Goal: Information Seeking & Learning: Learn about a topic

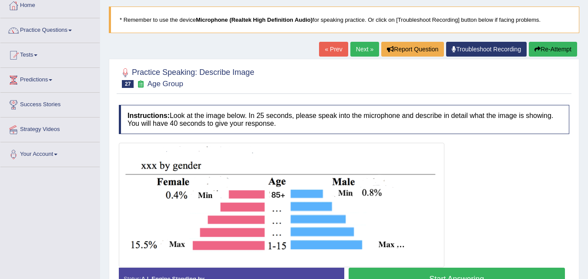
scroll to position [39, 0]
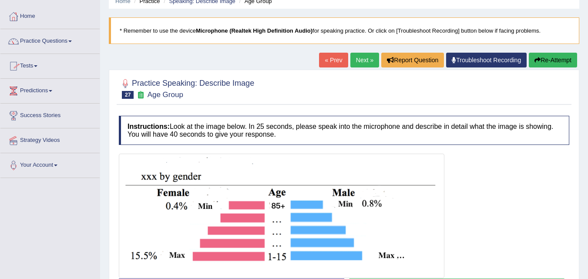
click at [67, 43] on link "Practice Questions" at bounding box center [49, 40] width 99 height 22
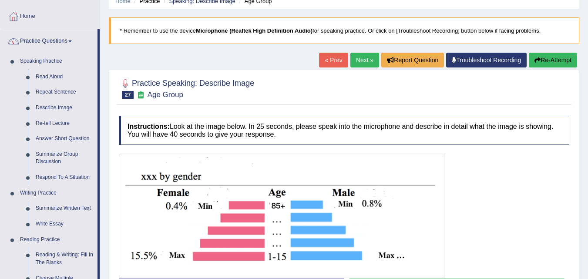
click at [395, 227] on img at bounding box center [281, 216] width 321 height 120
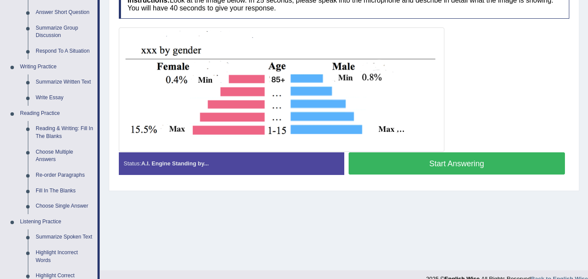
scroll to position [178, 0]
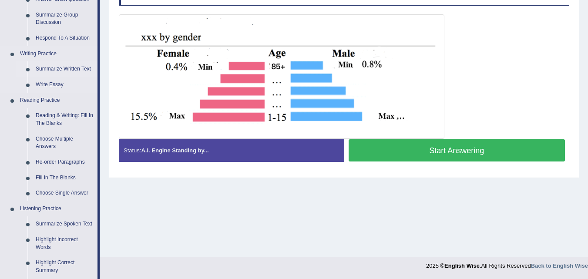
click at [59, 68] on link "Summarize Written Text" at bounding box center [65, 69] width 66 height 16
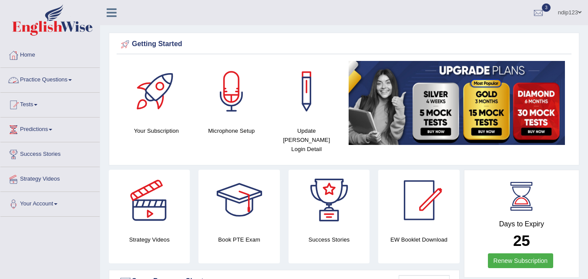
click at [57, 80] on link "Practice Questions" at bounding box center [49, 79] width 99 height 22
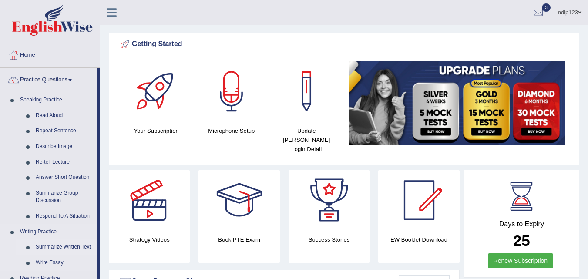
click at [75, 246] on link "Summarize Written Text" at bounding box center [65, 247] width 66 height 16
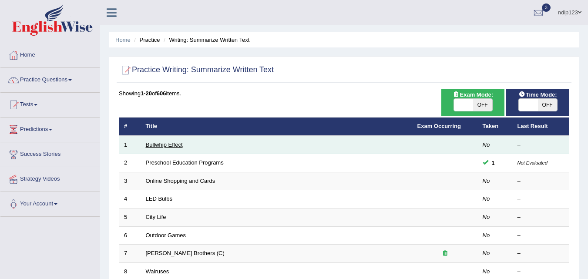
click at [163, 144] on link "Bullwhip Effect" at bounding box center [164, 144] width 37 height 7
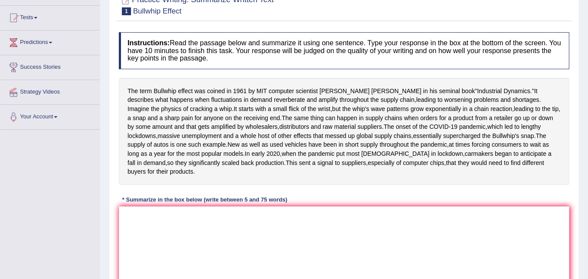
scroll to position [104, 0]
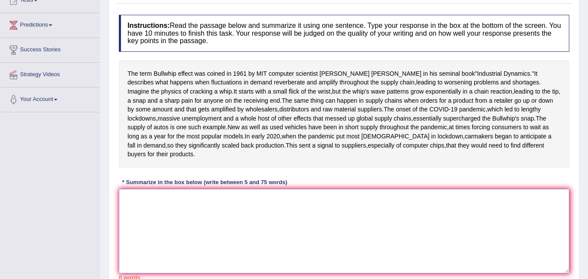
click at [214, 252] on textarea at bounding box center [344, 231] width 450 height 84
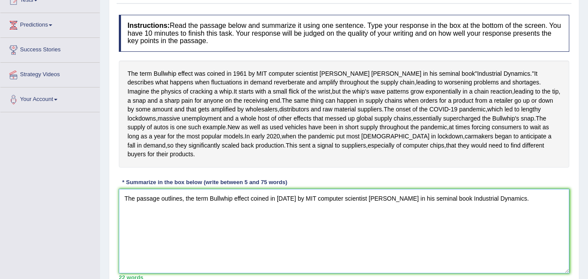
click at [455, 243] on textarea "The passage outlines, the term Bullwhip effect coined in 1961 by MIT computer s…" at bounding box center [344, 231] width 450 height 84
click at [483, 244] on textarea "The passage outlines, the term Bullwhip effect coined in 1961 by MIT computer s…" at bounding box center [344, 231] width 450 height 84
click at [515, 245] on textarea "The passage outlines, the term Bullwhip effect coined in 1961 by MIT computer s…" at bounding box center [344, 231] width 450 height 84
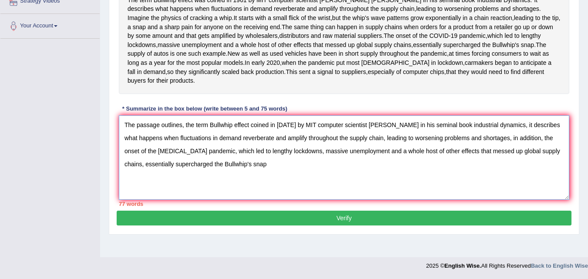
scroll to position [199, 0]
click at [528, 161] on textarea "The passage outlines, the term Bullwhip effect coined in 1961 by MIT computer s…" at bounding box center [344, 157] width 450 height 84
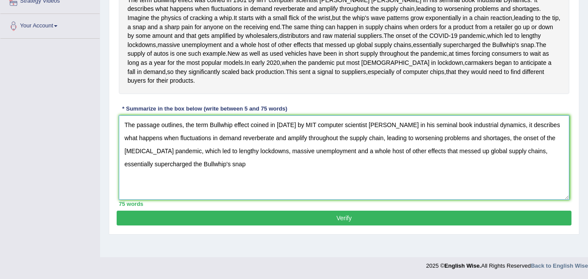
click at [217, 189] on textarea "The passage outlines, the term Bullwhip effect coined in 1961 by MIT computer s…" at bounding box center [344, 157] width 450 height 84
type textarea "The passage outlines, the term Bullwhip effect coined in 1961 by MIT computer s…"
click at [344, 225] on button "Verify" at bounding box center [344, 218] width 455 height 15
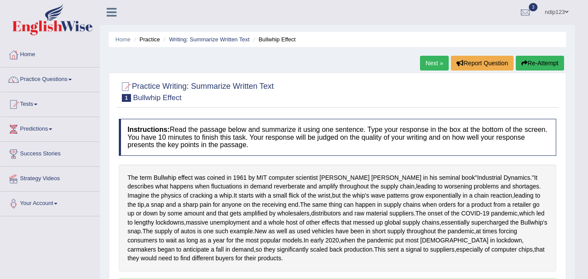
scroll to position [0, 0]
click at [428, 64] on link "Next »" at bounding box center [434, 63] width 29 height 15
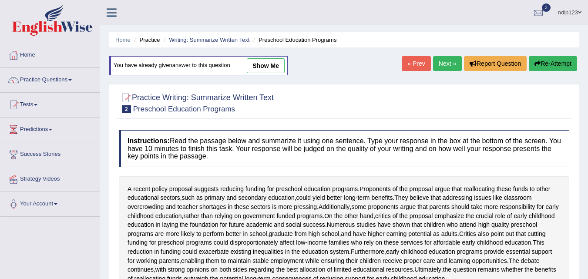
click at [443, 64] on link "Next »" at bounding box center [447, 63] width 29 height 15
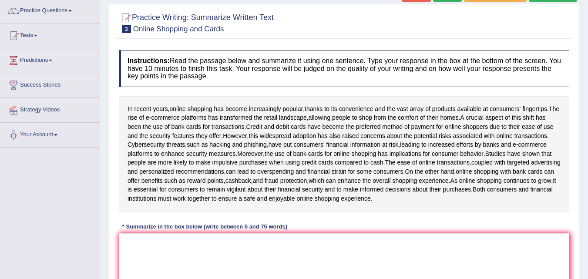
scroll to position [87, 0]
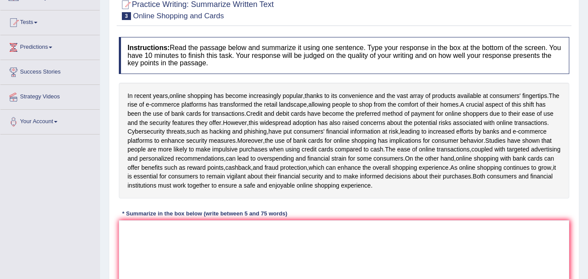
click at [587, 197] on html "Toggle navigation Home Practice Questions Speaking Practice Read Aloud Repeat S…" at bounding box center [294, 57] width 588 height 279
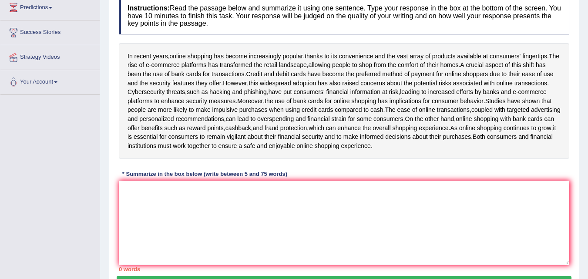
scroll to position [139, 0]
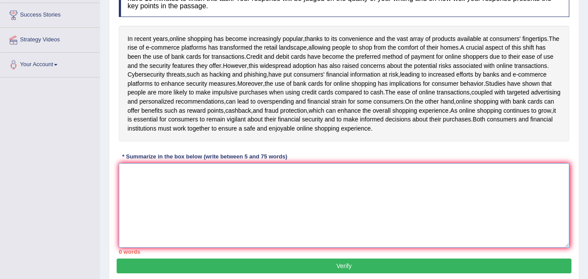
click at [295, 214] on textarea at bounding box center [344, 205] width 450 height 84
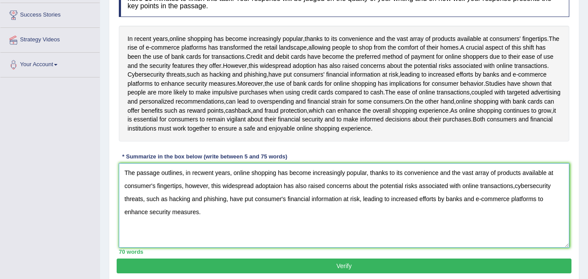
click at [205, 189] on textarea "The passage outlines, in recwent years, online shopping has become increasingly…" at bounding box center [344, 205] width 450 height 84
click at [272, 205] on textarea "The passage outlines, in recent years, online shopping has become increasingly …" at bounding box center [344, 205] width 450 height 84
click at [274, 205] on textarea "The passage outlines, in recent years, online shopping has become increasingly …" at bounding box center [344, 205] width 450 height 84
click at [512, 205] on textarea "The passage outlines, in recent years, online shopping has become increasingly …" at bounding box center [344, 205] width 450 height 84
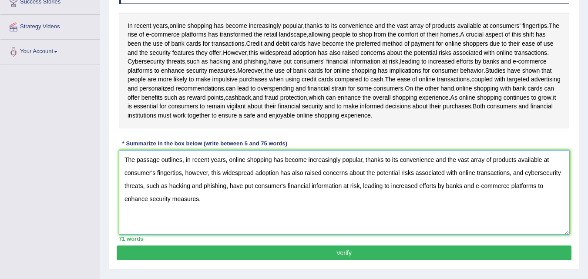
scroll to position [157, 0]
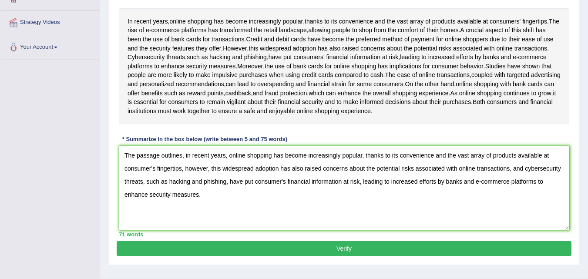
type textarea "The passage outlines, in recent years, online shopping has become increasingly …"
click at [359, 256] on button "Verify" at bounding box center [344, 248] width 455 height 15
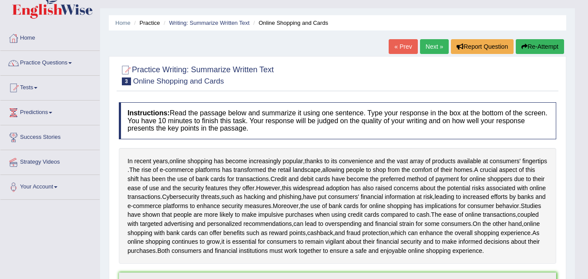
scroll to position [0, 0]
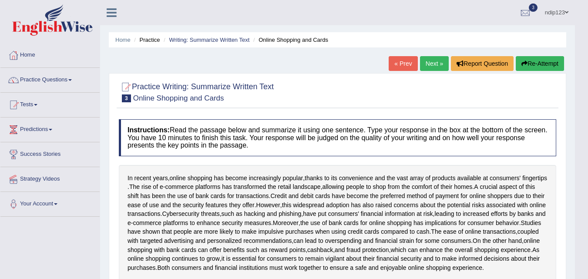
click at [426, 64] on link "Next »" at bounding box center [434, 63] width 29 height 15
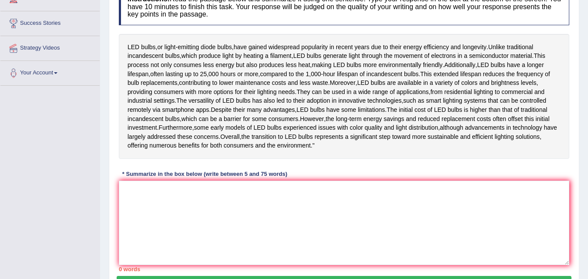
scroll to position [139, 0]
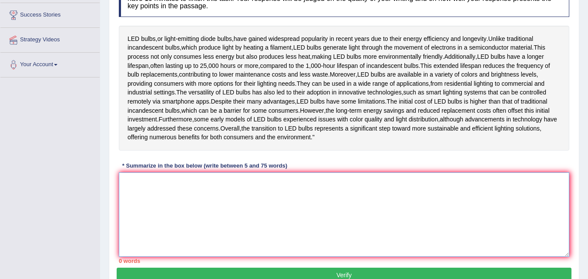
click at [143, 226] on textarea at bounding box center [344, 214] width 450 height 84
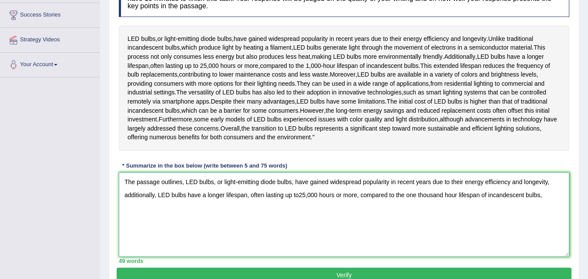
click at [317, 221] on textarea "The passage outlines, LED bulbs, or light-emitting diode bulbs, have gained wid…" at bounding box center [344, 214] width 450 height 84
click at [157, 237] on textarea "The passage outlines, LED bulbs, or light-emitting diode bulbs, have gained wid…" at bounding box center [344, 214] width 450 height 84
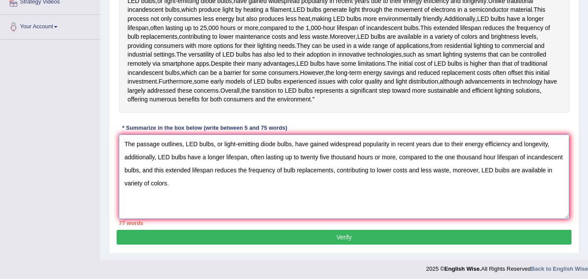
scroll to position [172, 0]
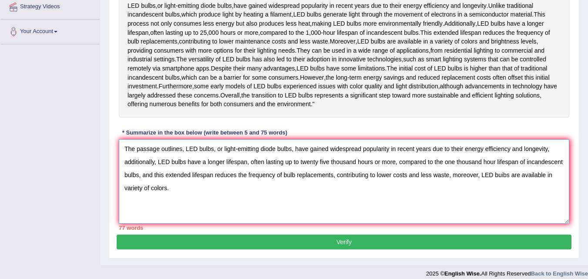
click at [153, 201] on textarea "The passage outlines, LED bulbs, or light-emitting diode bulbs, have gained wid…" at bounding box center [344, 181] width 450 height 84
click at [320, 188] on textarea "The passage outlines, LED bulbs, or light-emitting diode bulbs, have gained wid…" at bounding box center [344, 181] width 450 height 84
click at [395, 189] on textarea "The passage outlines, LED bulbs, or light-emitting diode bulbs, have gained wid…" at bounding box center [344, 181] width 450 height 84
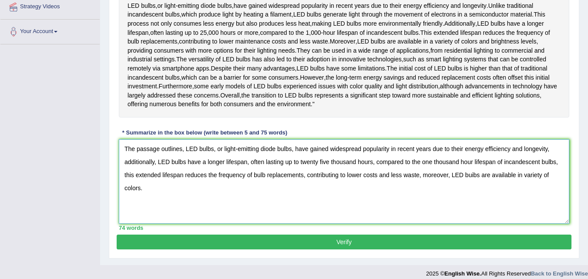
click at [558, 191] on textarea "The passage outlines, LED bulbs, or light-emitting diode bulbs, have gained wid…" at bounding box center [344, 181] width 450 height 84
type textarea "The passage outlines, LED bulbs, or light-emitting diode bulbs, have gained wid…"
click at [351, 249] on button "Verify" at bounding box center [344, 241] width 455 height 15
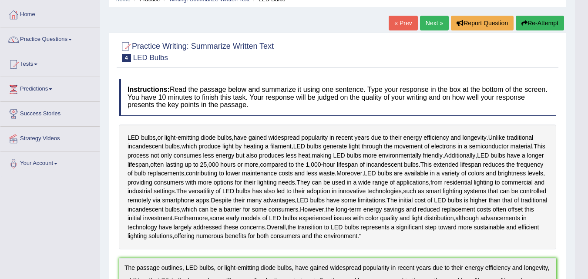
scroll to position [33, 0]
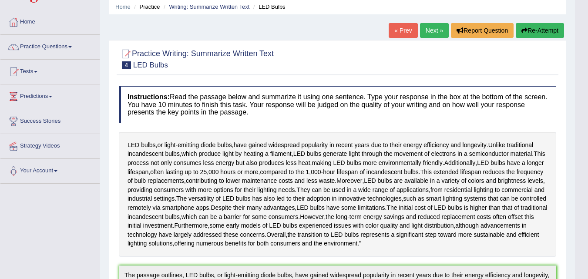
click at [427, 30] on link "Next »" at bounding box center [434, 30] width 29 height 15
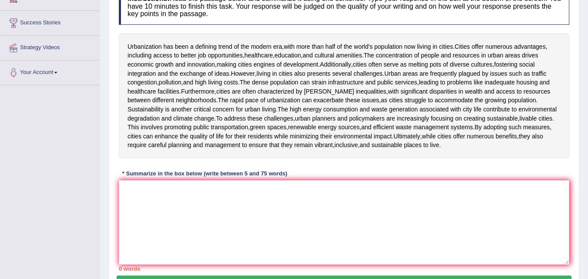
scroll to position [139, 0]
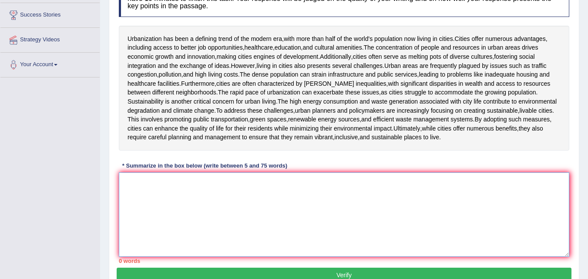
click at [251, 201] on textarea at bounding box center [344, 214] width 450 height 84
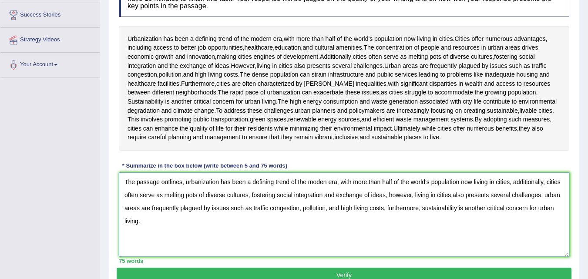
type textarea "The passage outlines, urbanization has been a defining trend of the moden era, …"
click at [351, 274] on button "Verify" at bounding box center [344, 275] width 455 height 15
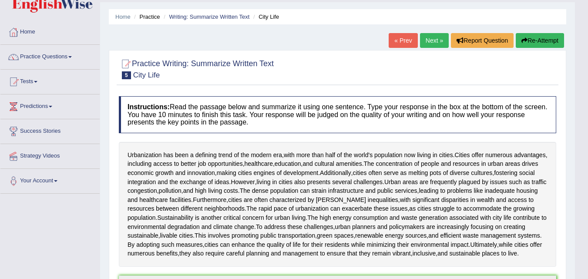
scroll to position [17, 0]
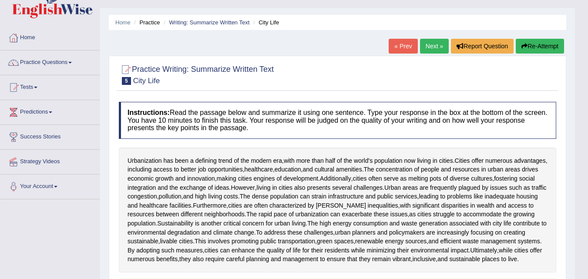
click at [428, 46] on link "Next »" at bounding box center [434, 46] width 29 height 15
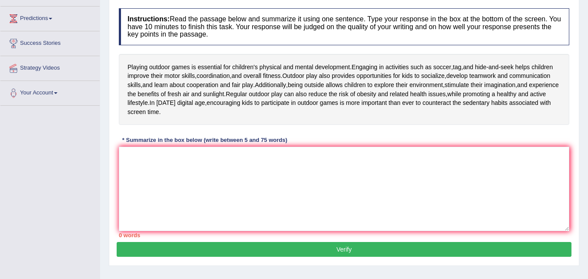
scroll to position [122, 0]
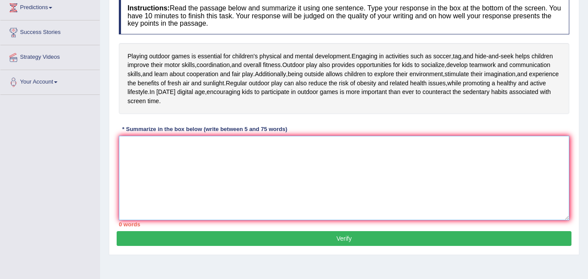
click at [207, 169] on textarea at bounding box center [344, 178] width 450 height 84
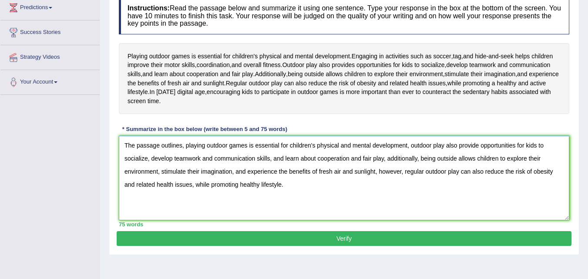
type textarea "The passage outlines, playing outdoor games is essential for children's physica…"
click at [348, 238] on button "Verify" at bounding box center [344, 238] width 455 height 15
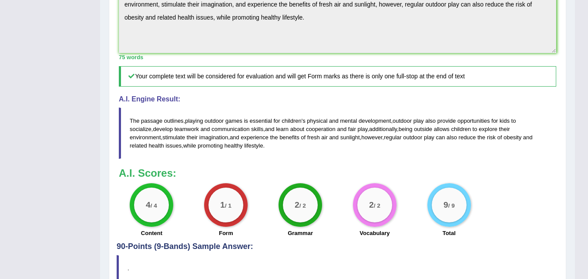
scroll to position [278, 0]
